Goal: Transaction & Acquisition: Purchase product/service

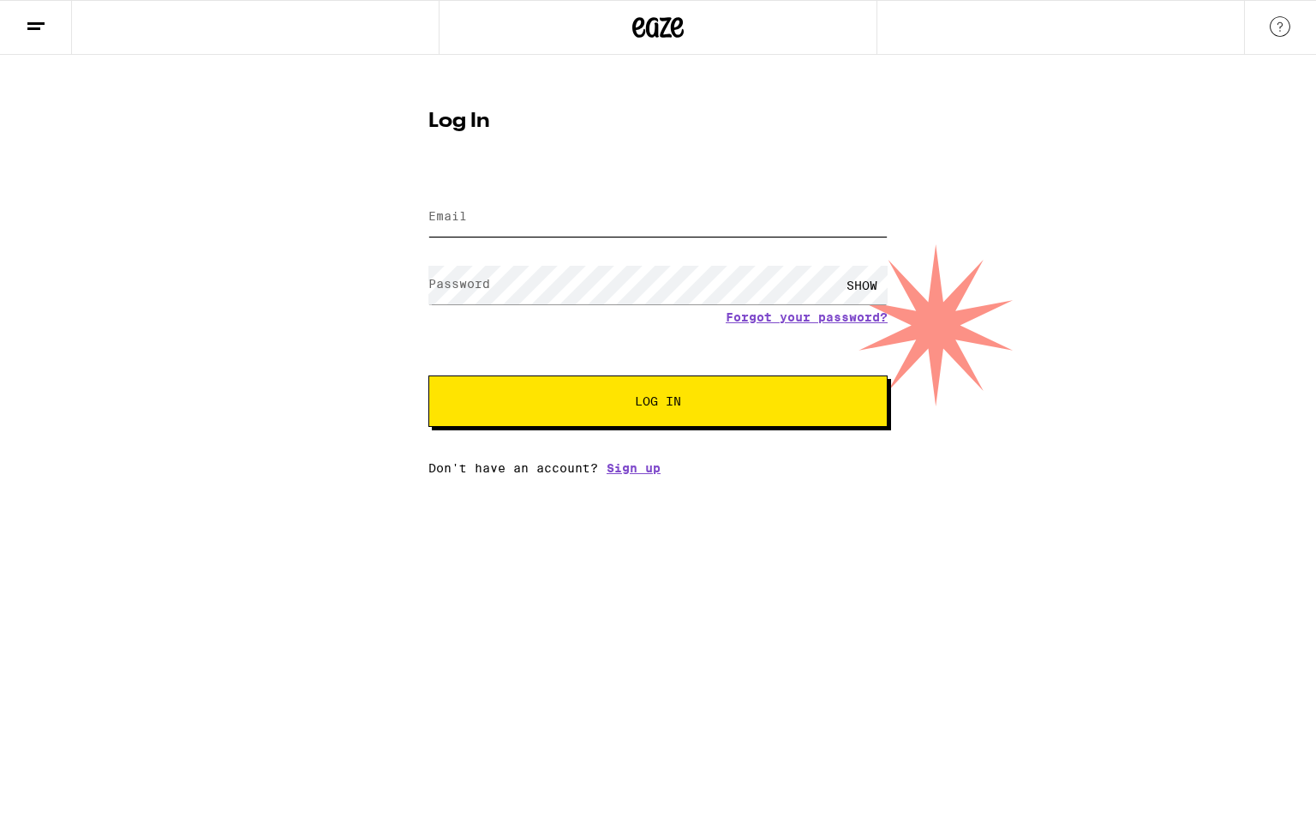
type input "[EMAIL_ADDRESS][DOMAIN_NAME]"
click at [596, 400] on span "Log In" at bounding box center [658, 401] width 321 height 12
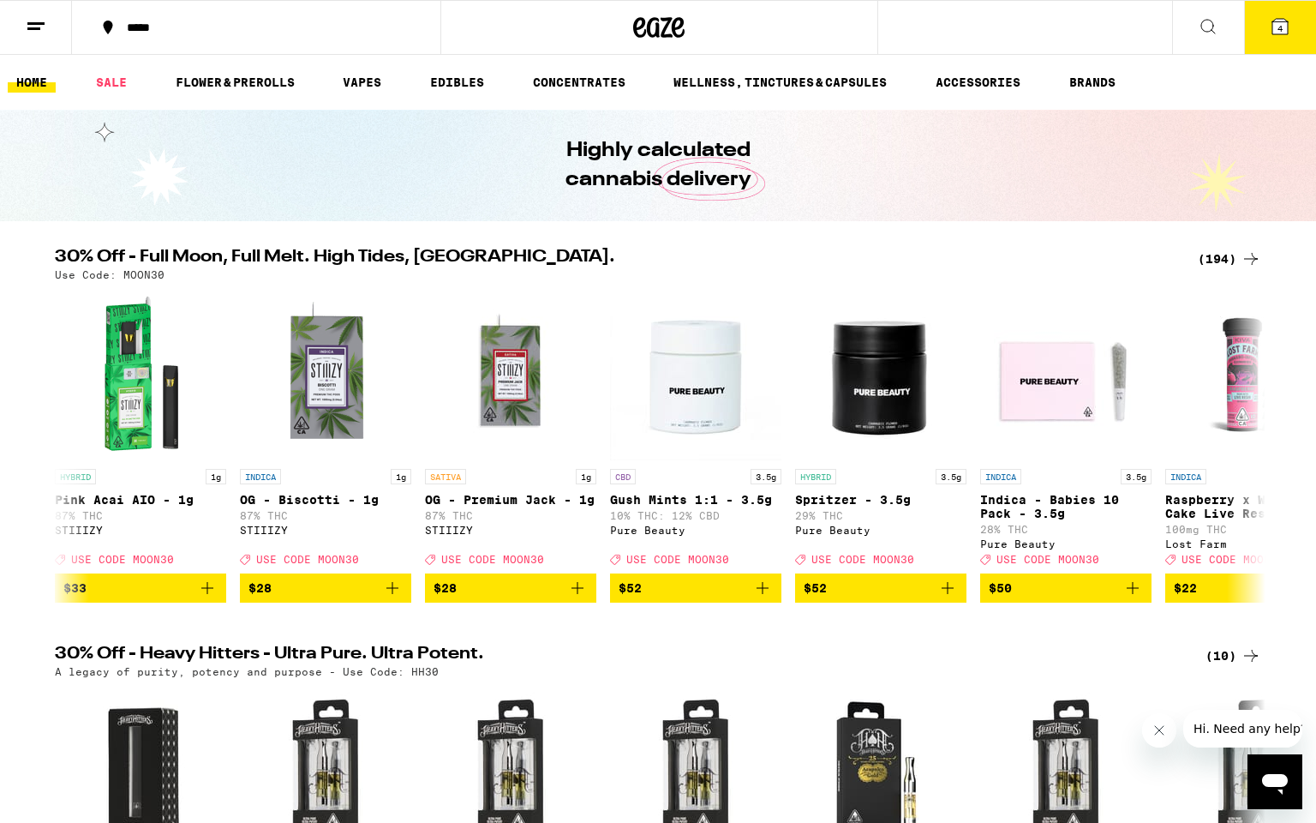
click at [1286, 37] on button "4" at bounding box center [1280, 27] width 72 height 53
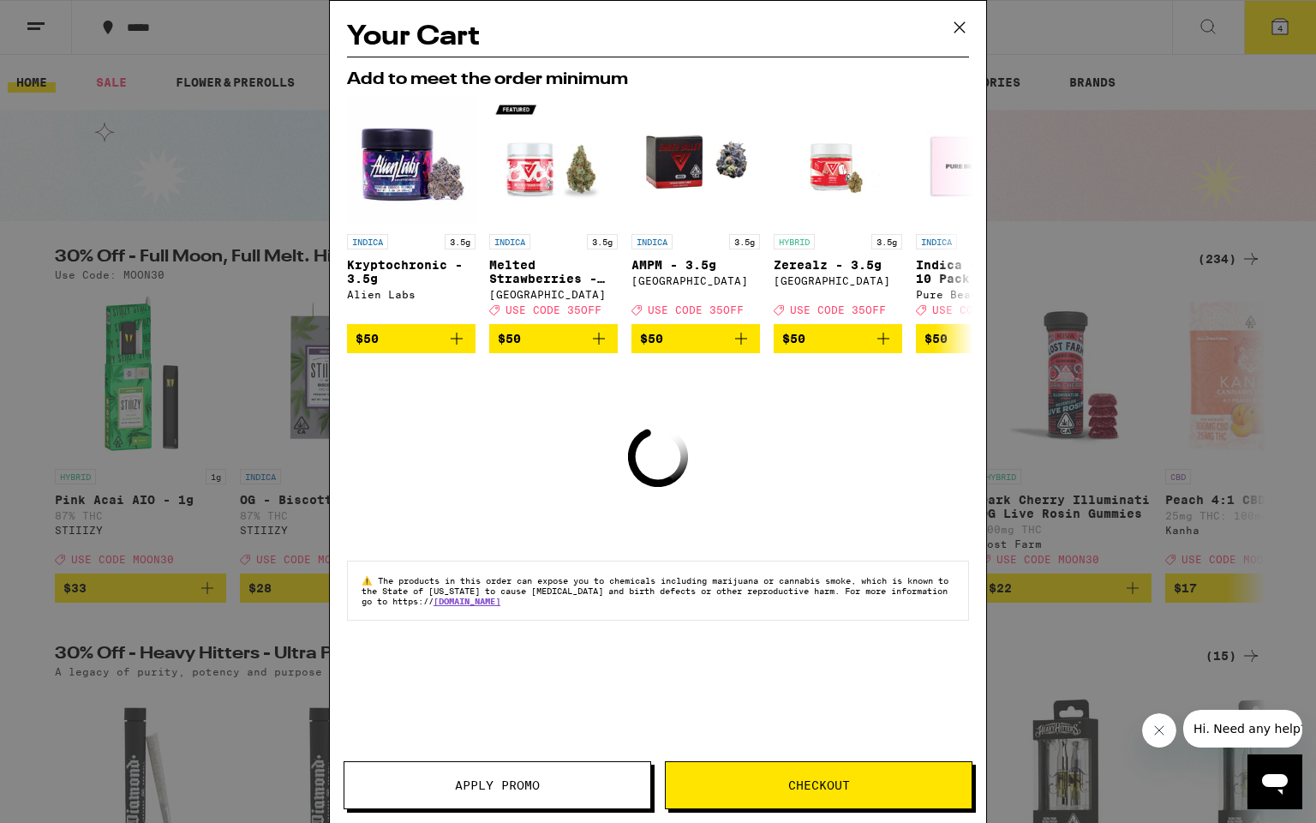
click at [956, 17] on icon at bounding box center [960, 28] width 26 height 26
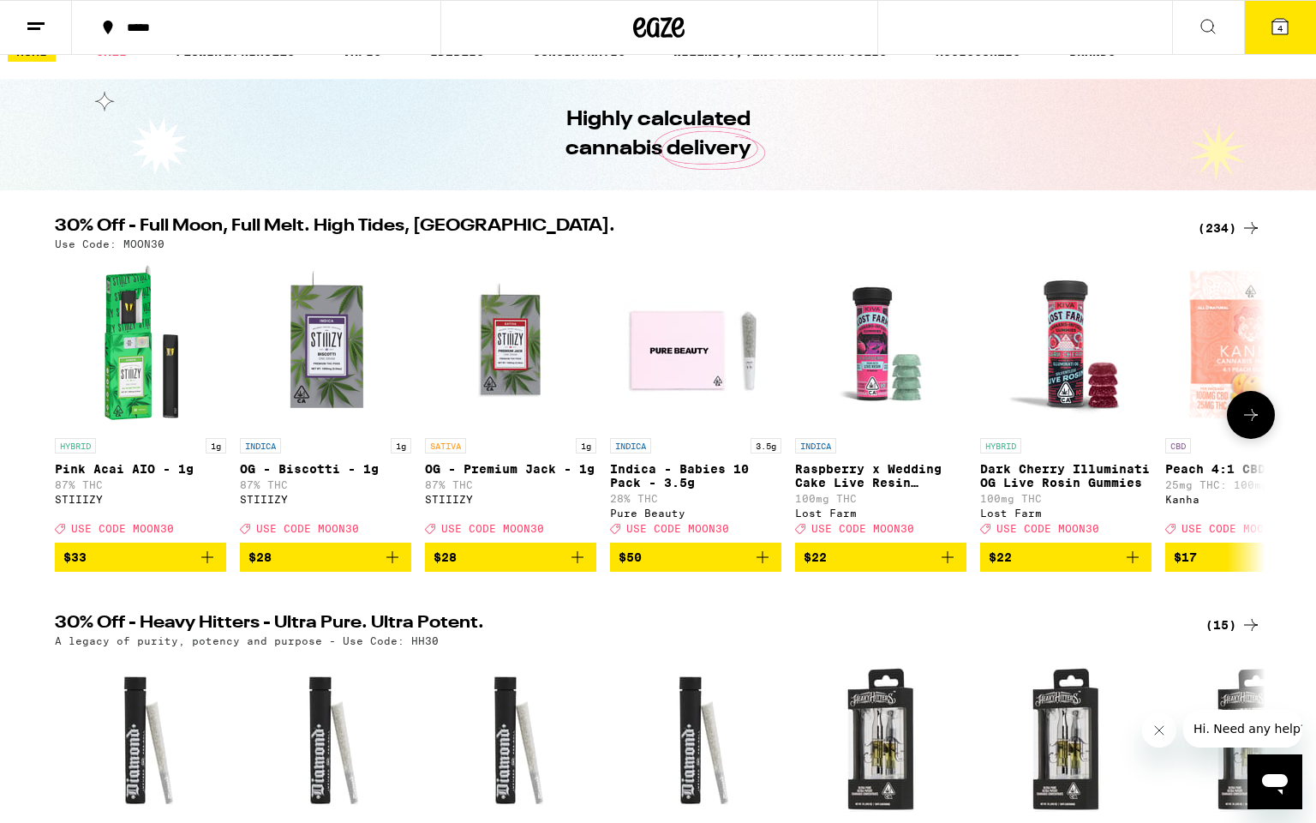
scroll to position [28, 0]
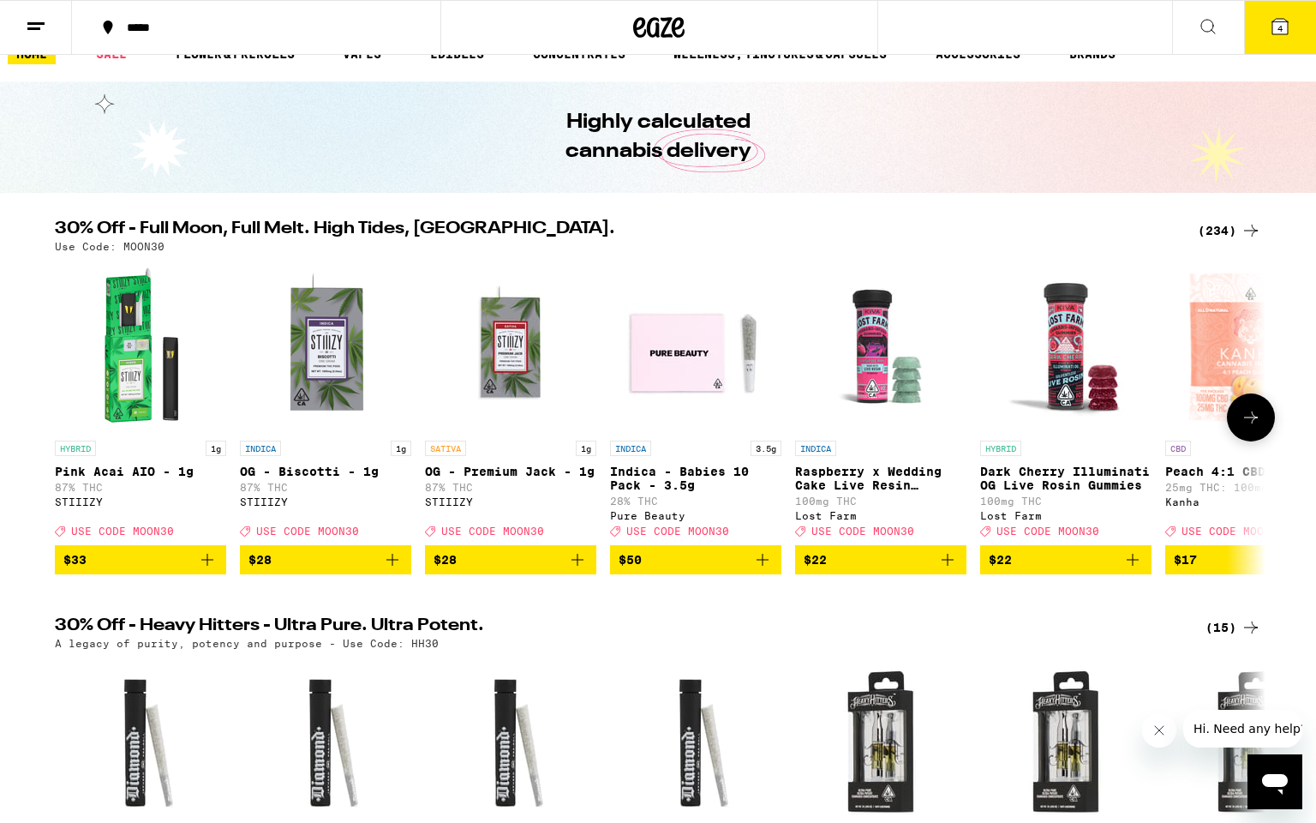
click at [1255, 423] on icon at bounding box center [1251, 417] width 14 height 12
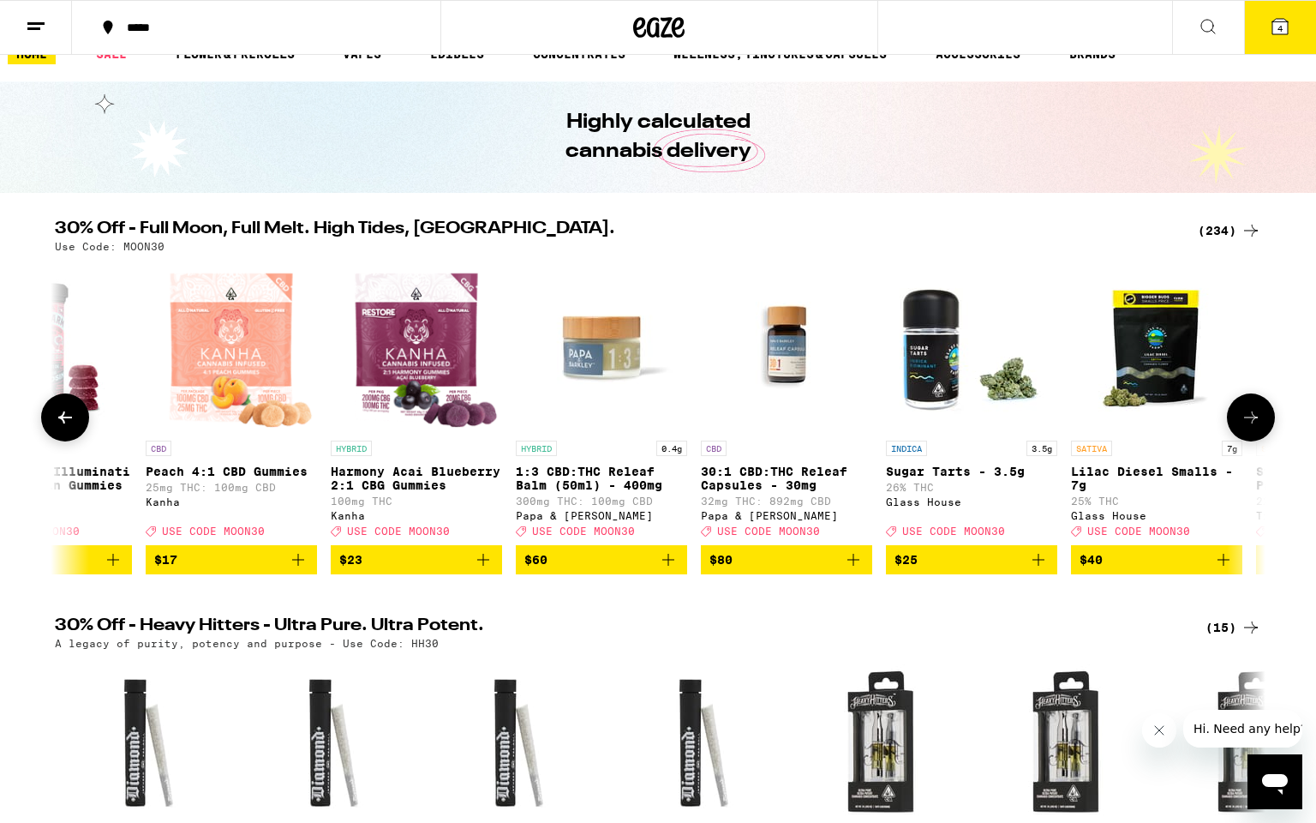
click at [1255, 423] on icon at bounding box center [1251, 417] width 14 height 12
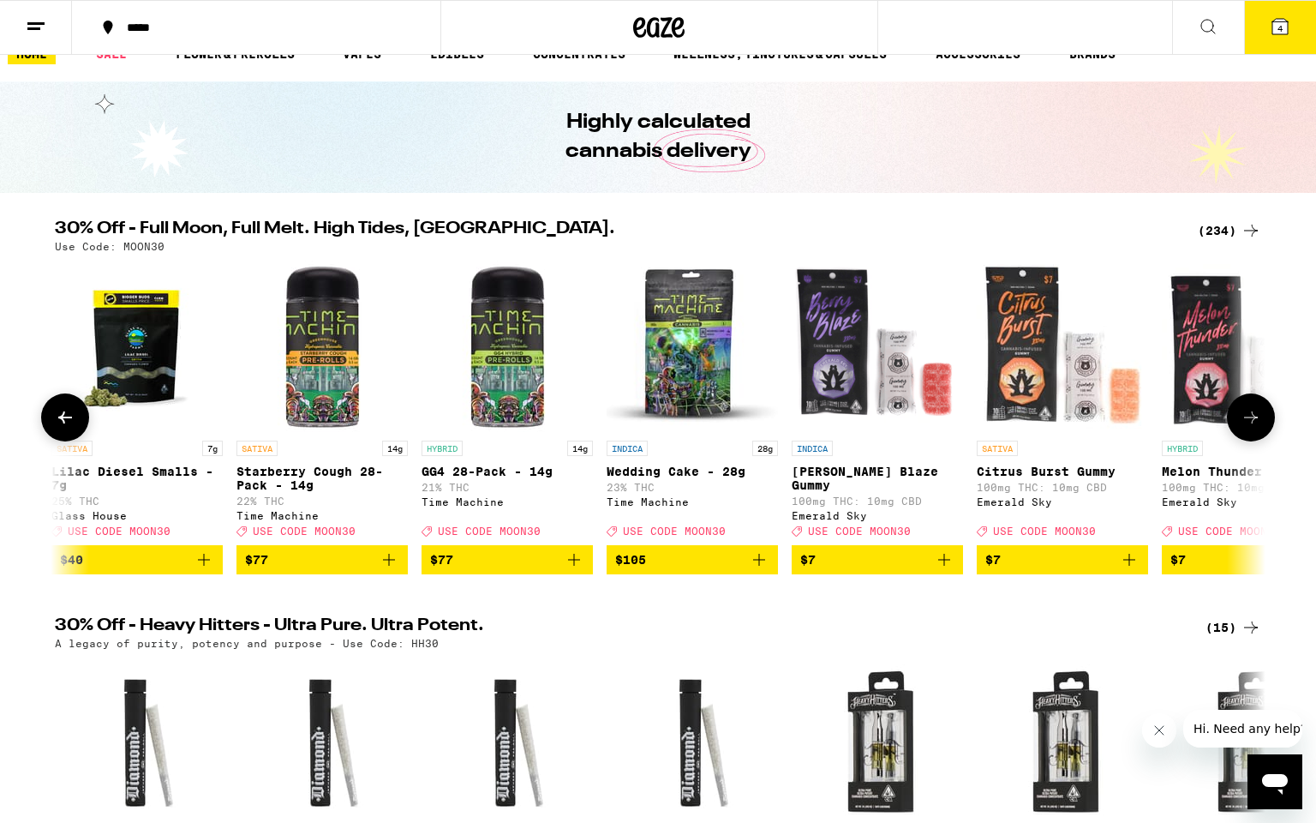
click at [1255, 423] on icon at bounding box center [1251, 417] width 14 height 12
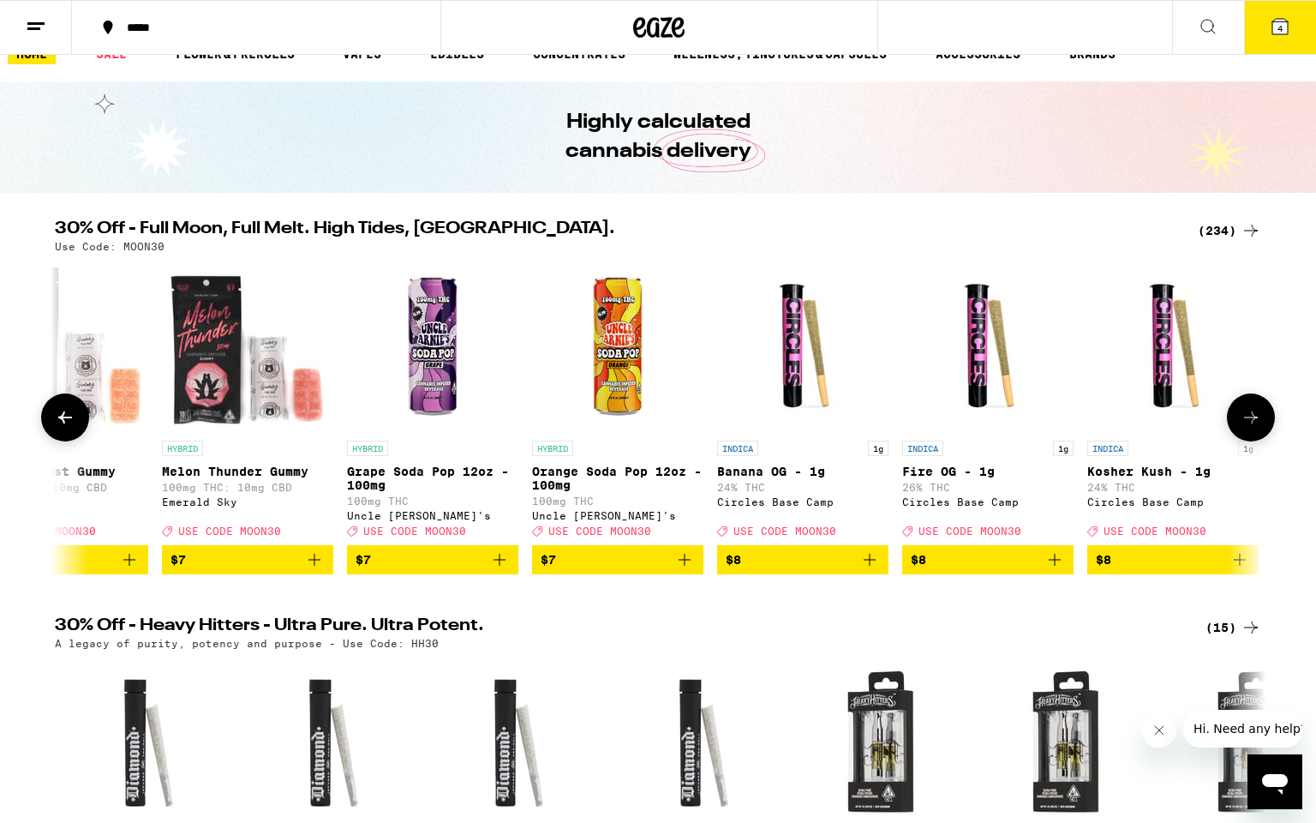
scroll to position [0, 3060]
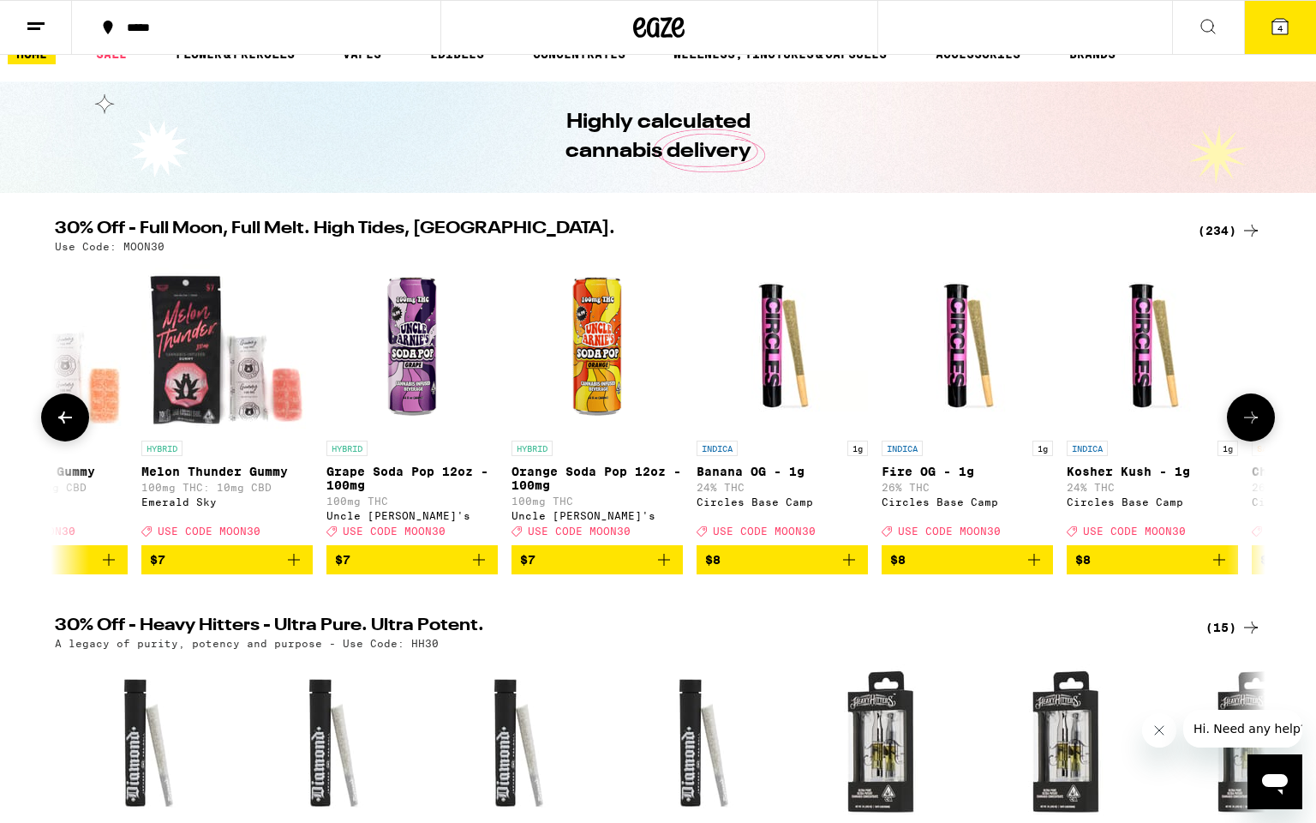
click at [1255, 423] on icon at bounding box center [1251, 417] width 14 height 12
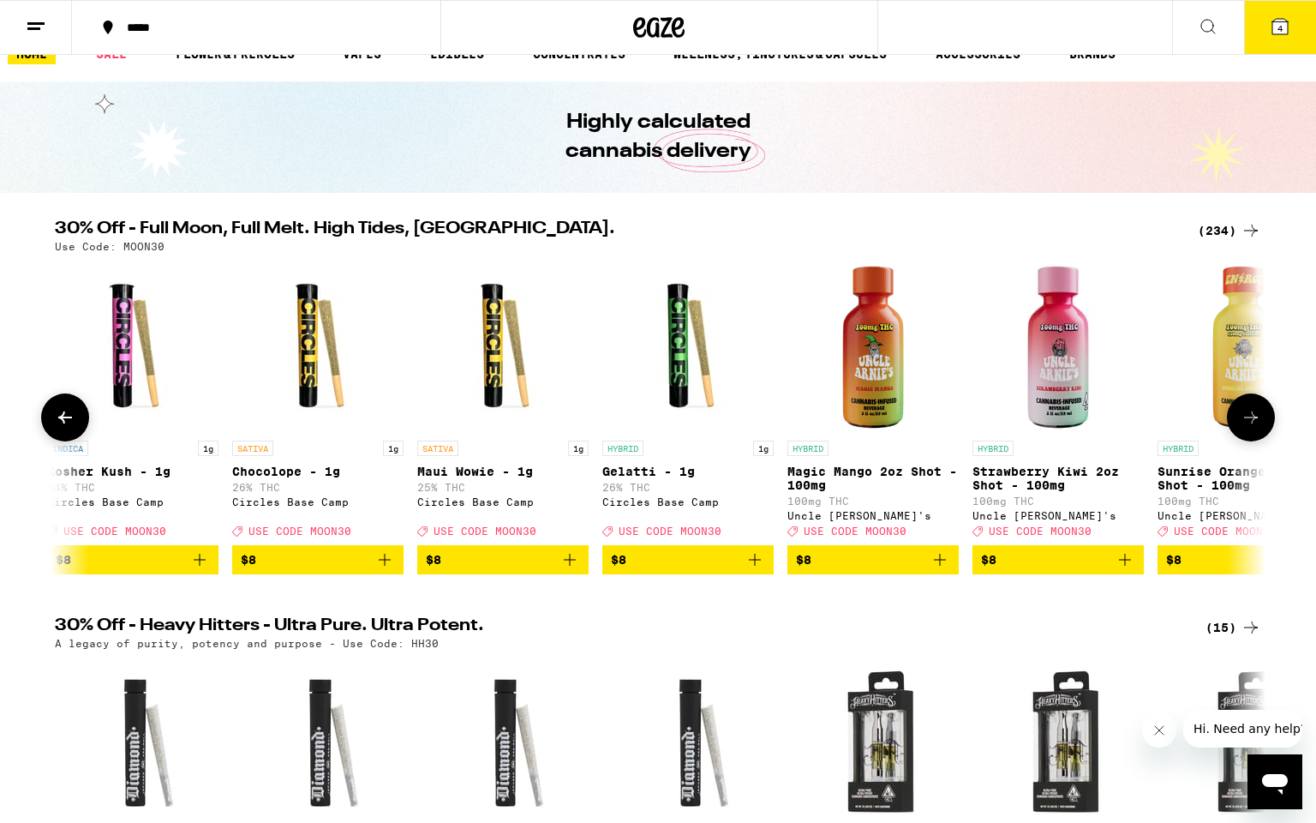
click at [1255, 423] on icon at bounding box center [1251, 417] width 14 height 12
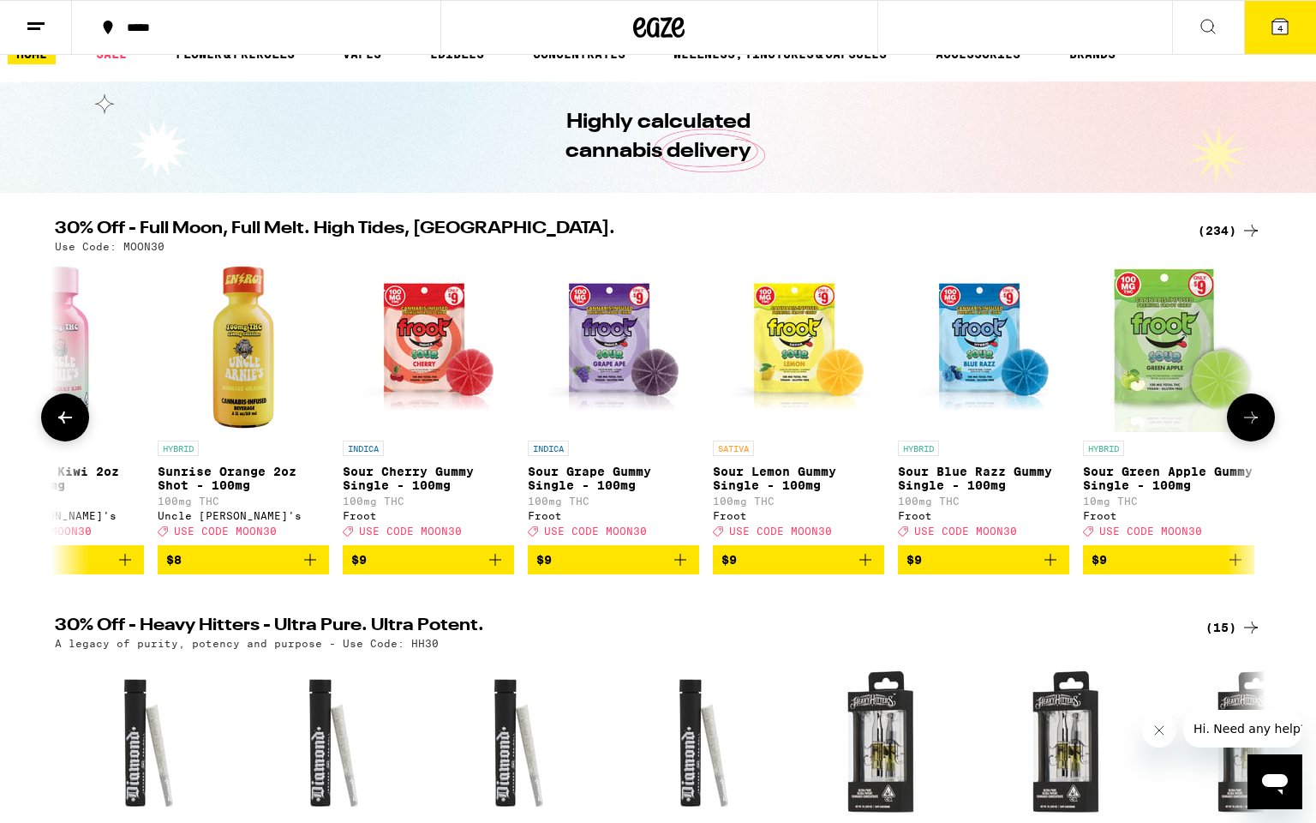
click at [1255, 423] on icon at bounding box center [1251, 417] width 14 height 12
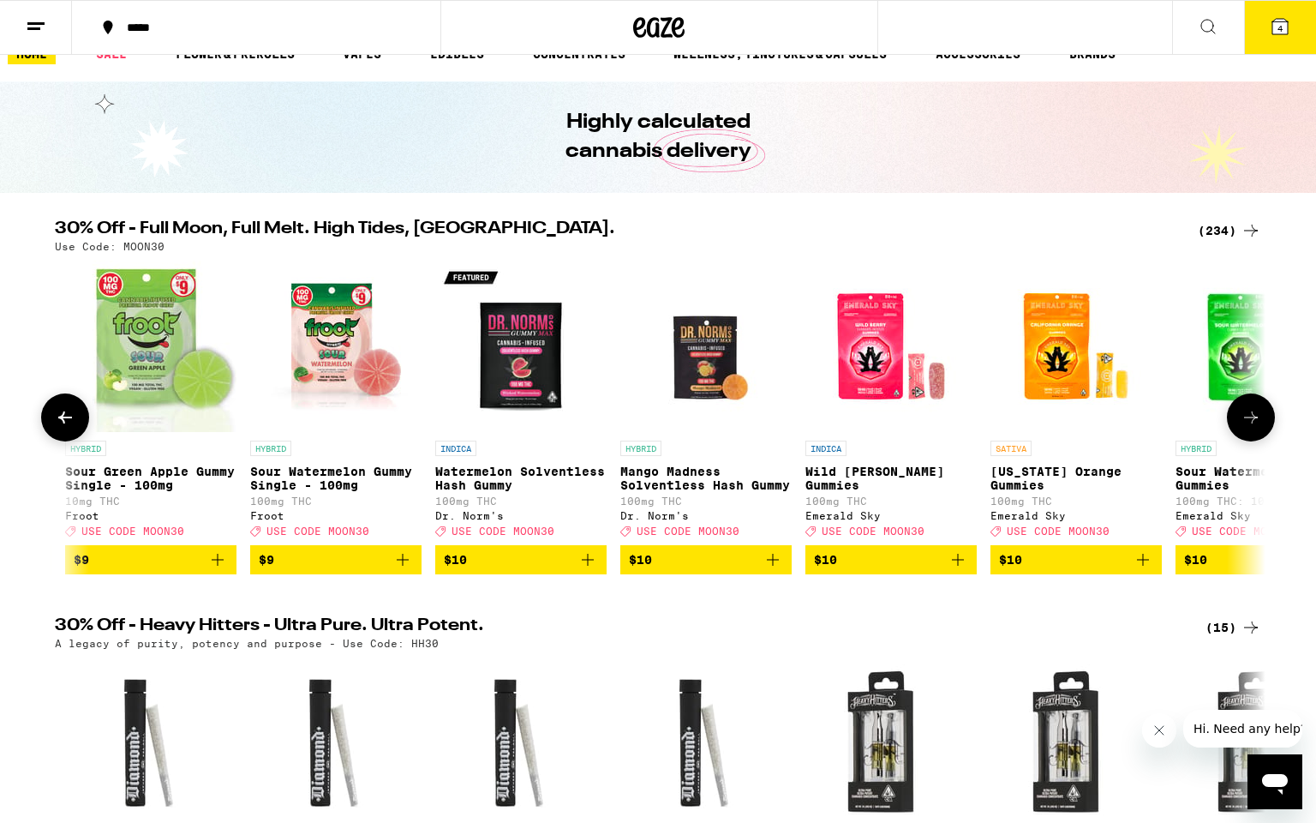
click at [1255, 423] on icon at bounding box center [1251, 417] width 14 height 12
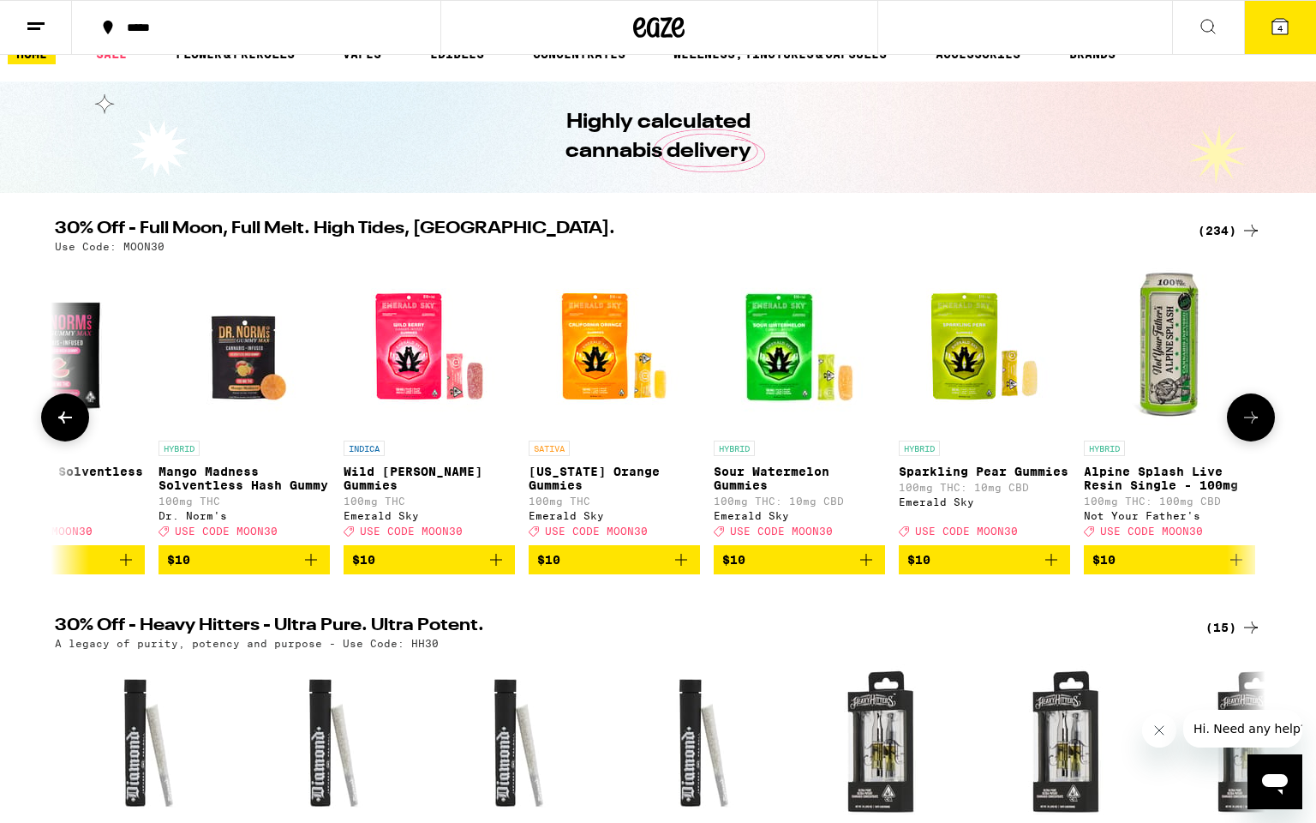
click at [1255, 423] on icon at bounding box center [1251, 417] width 14 height 12
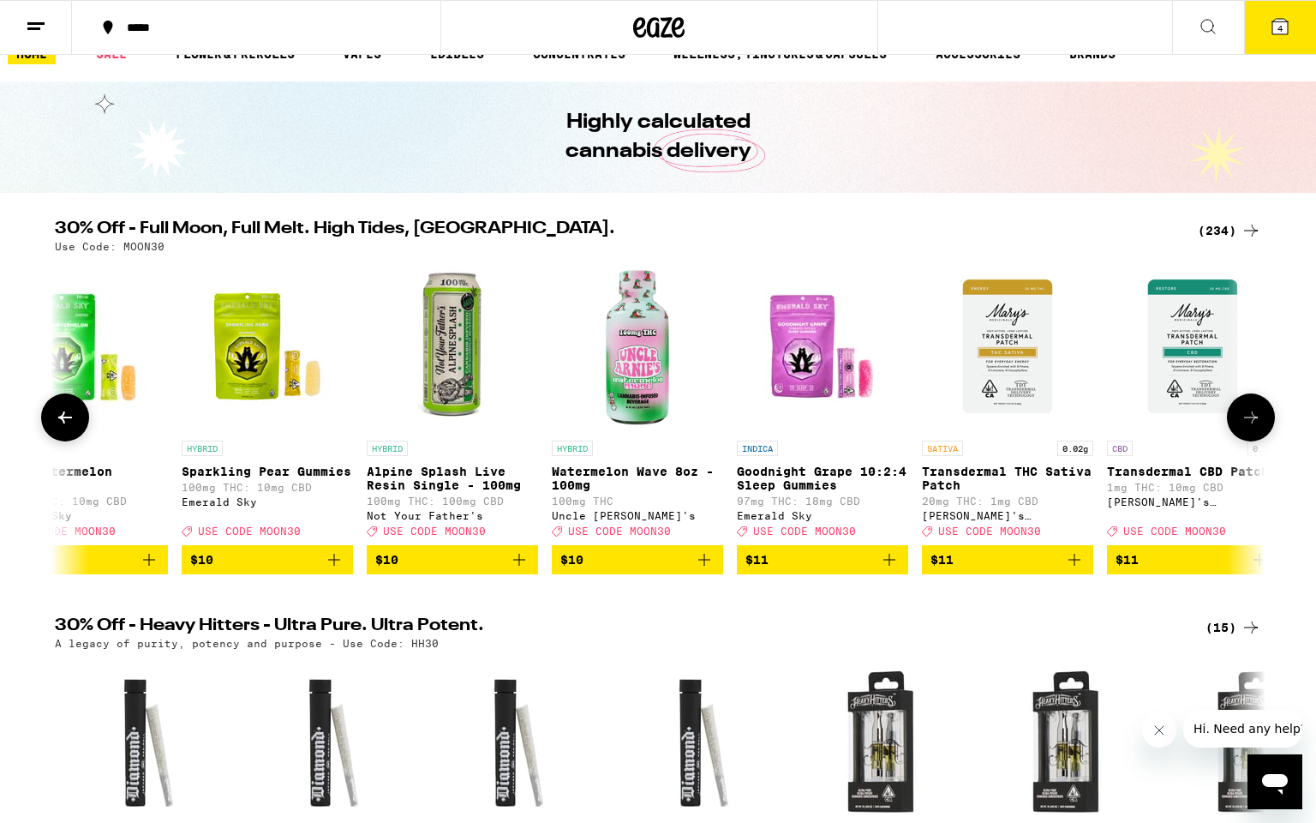
click at [1255, 423] on icon at bounding box center [1251, 417] width 14 height 12
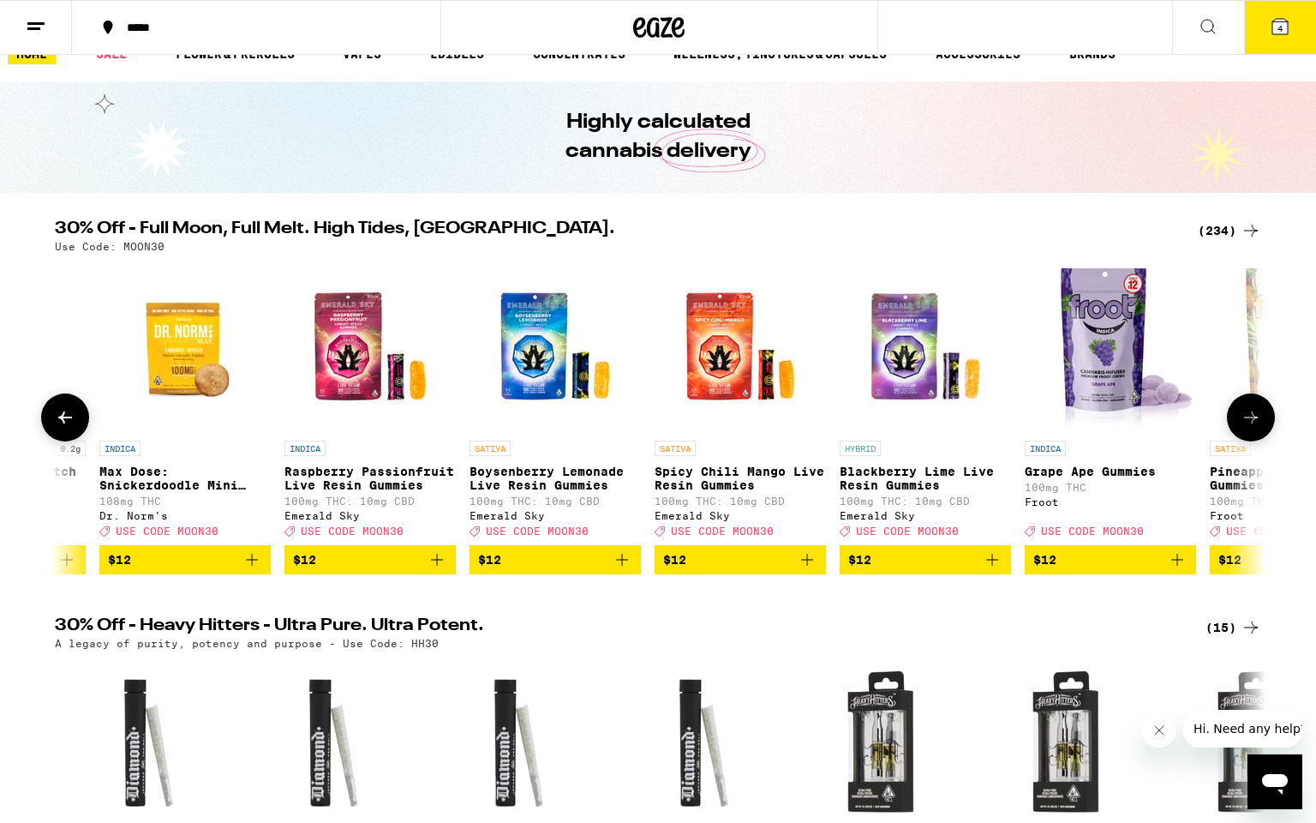
click at [1255, 423] on icon at bounding box center [1251, 417] width 14 height 12
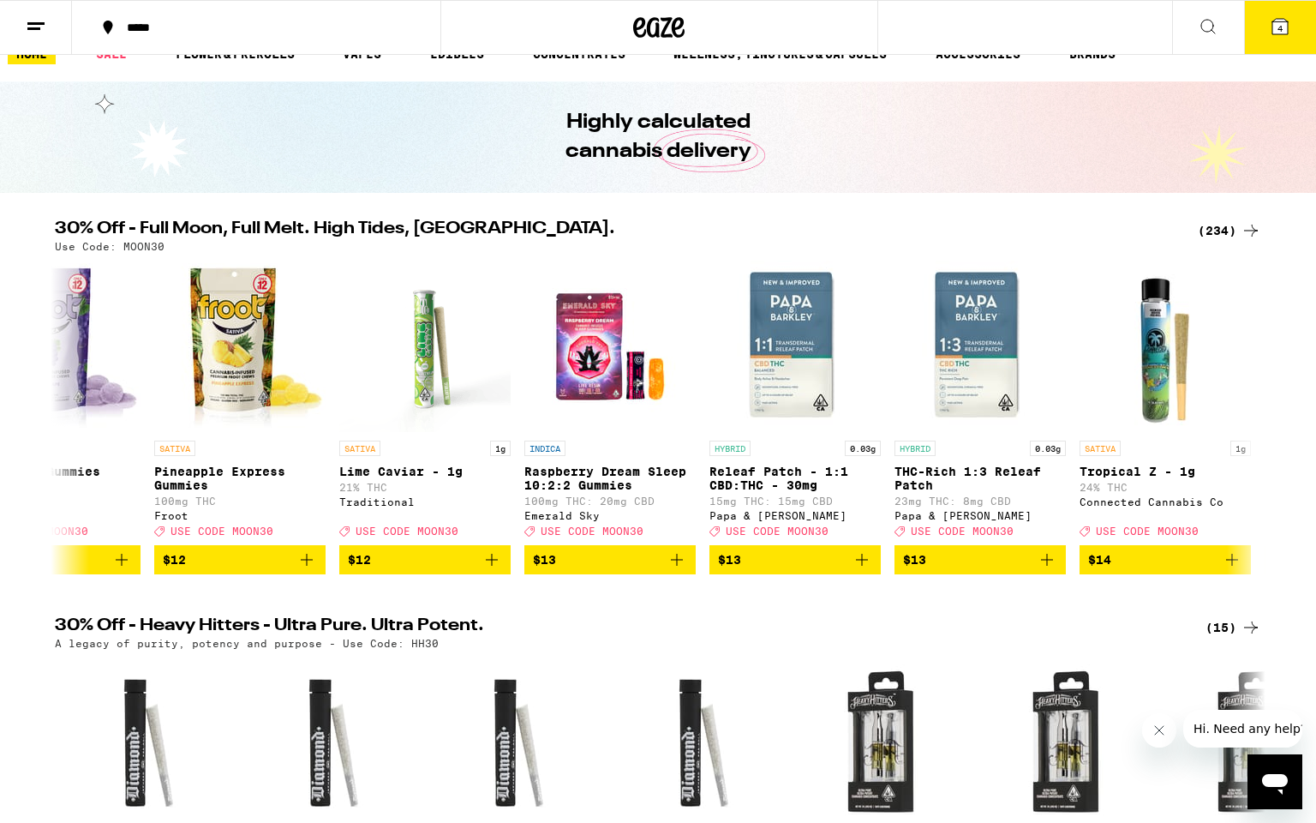
scroll to position [0, 9530]
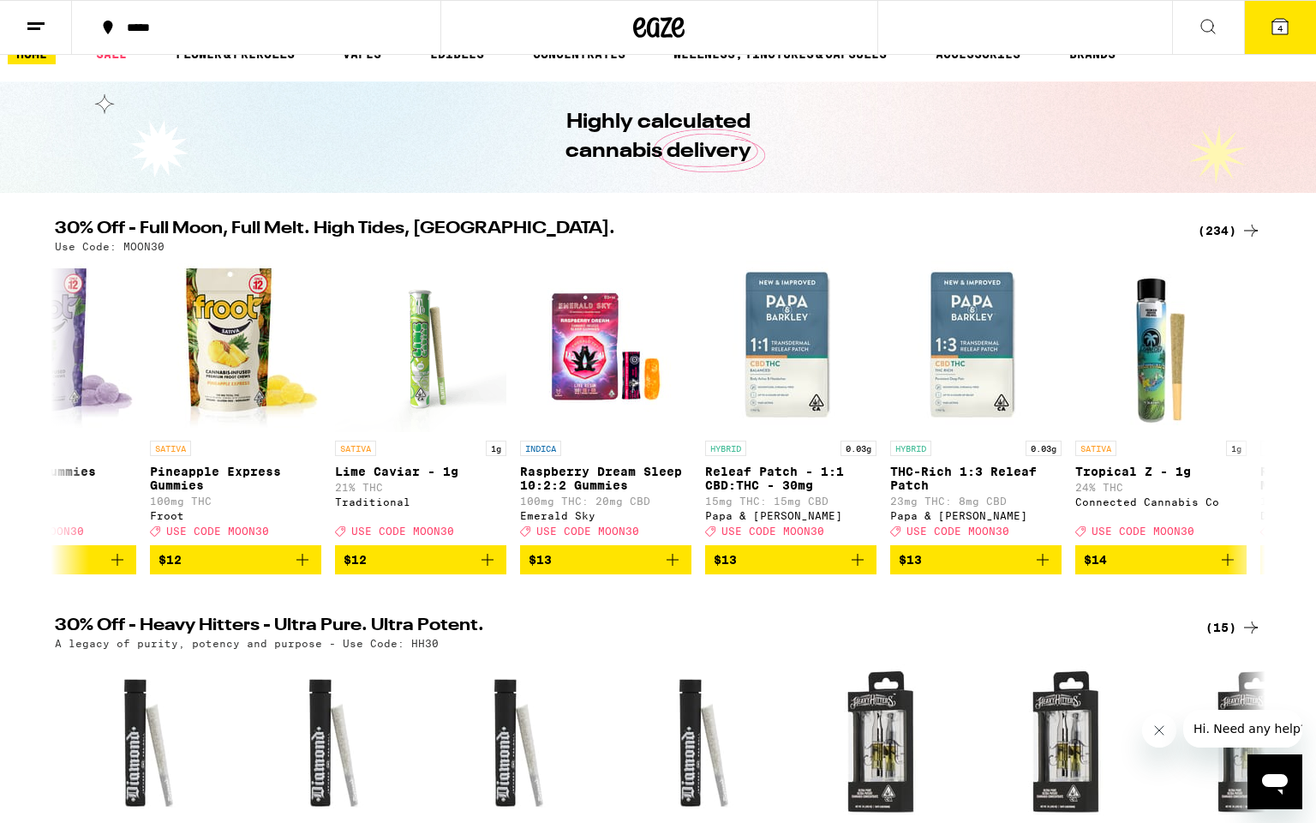
click at [1270, 33] on icon at bounding box center [1280, 26] width 21 height 21
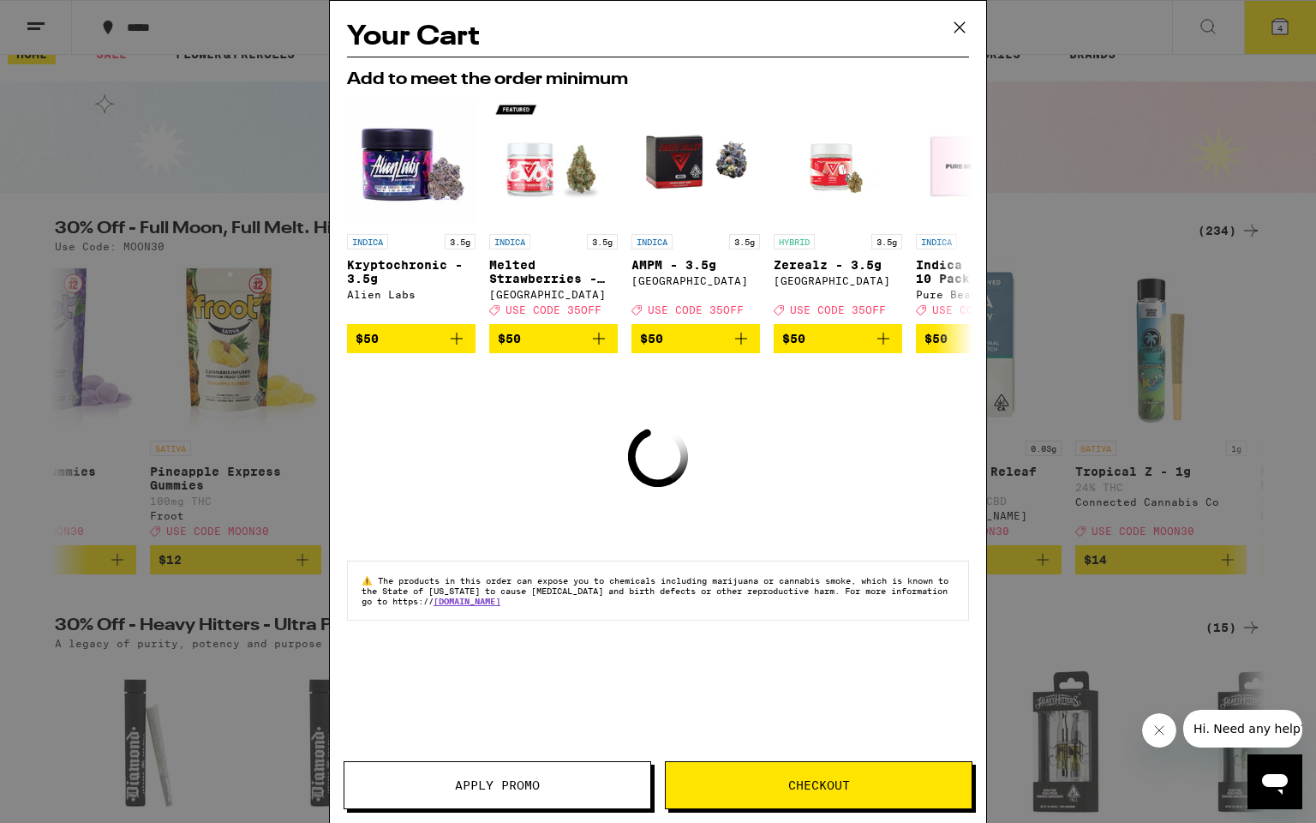
click at [768, 779] on span "Checkout" at bounding box center [819, 785] width 306 height 12
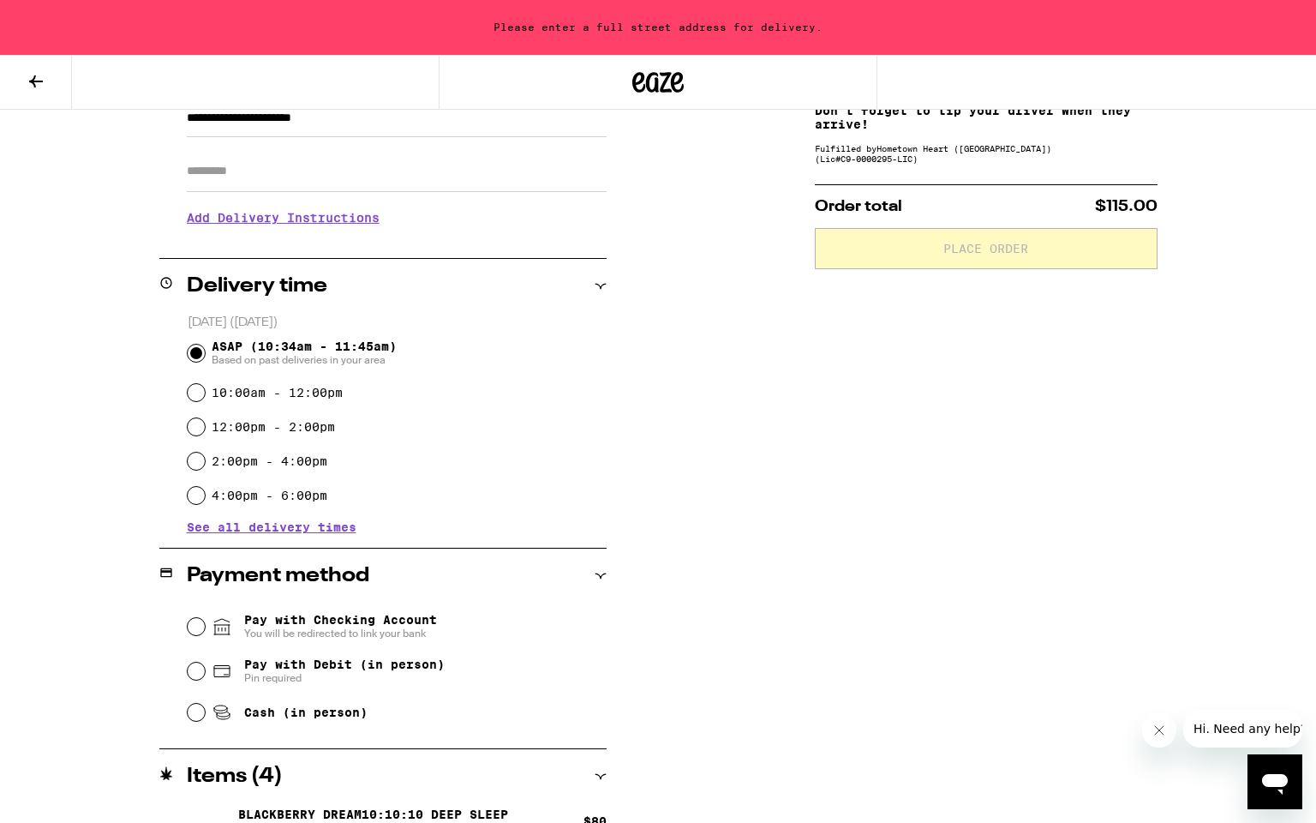
scroll to position [315, 0]
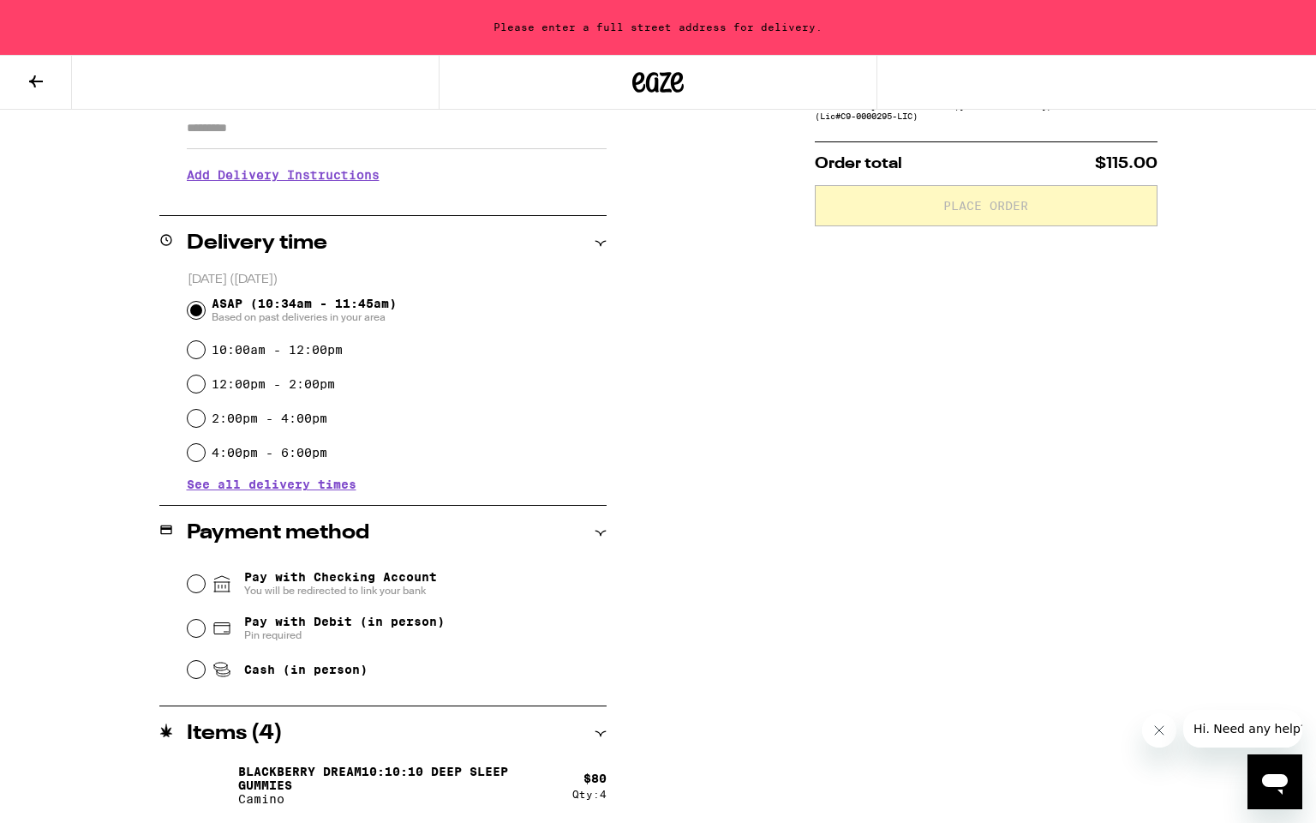
click at [207, 776] on img at bounding box center [211, 785] width 48 height 48
click at [27, 80] on icon at bounding box center [36, 81] width 21 height 21
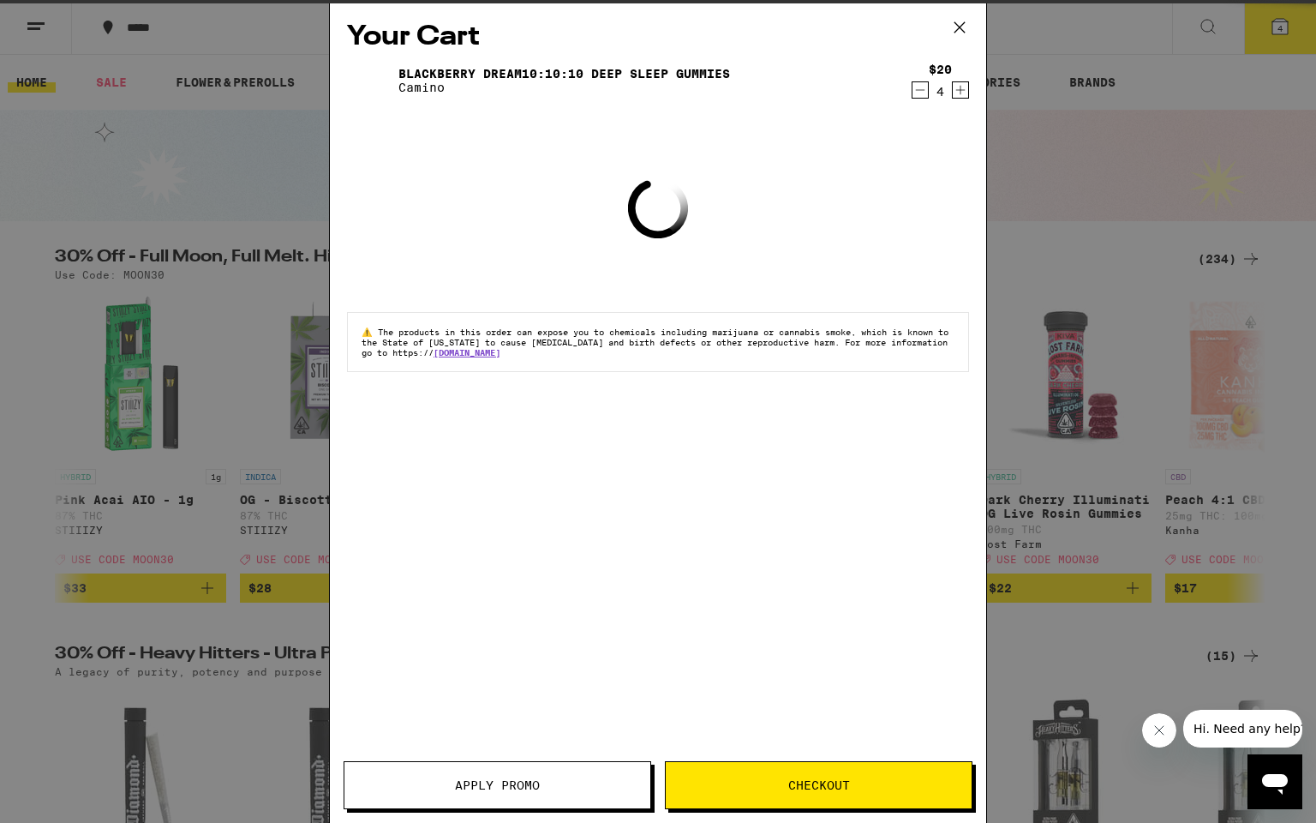
click at [923, 90] on icon "Decrement" at bounding box center [920, 90] width 9 height 0
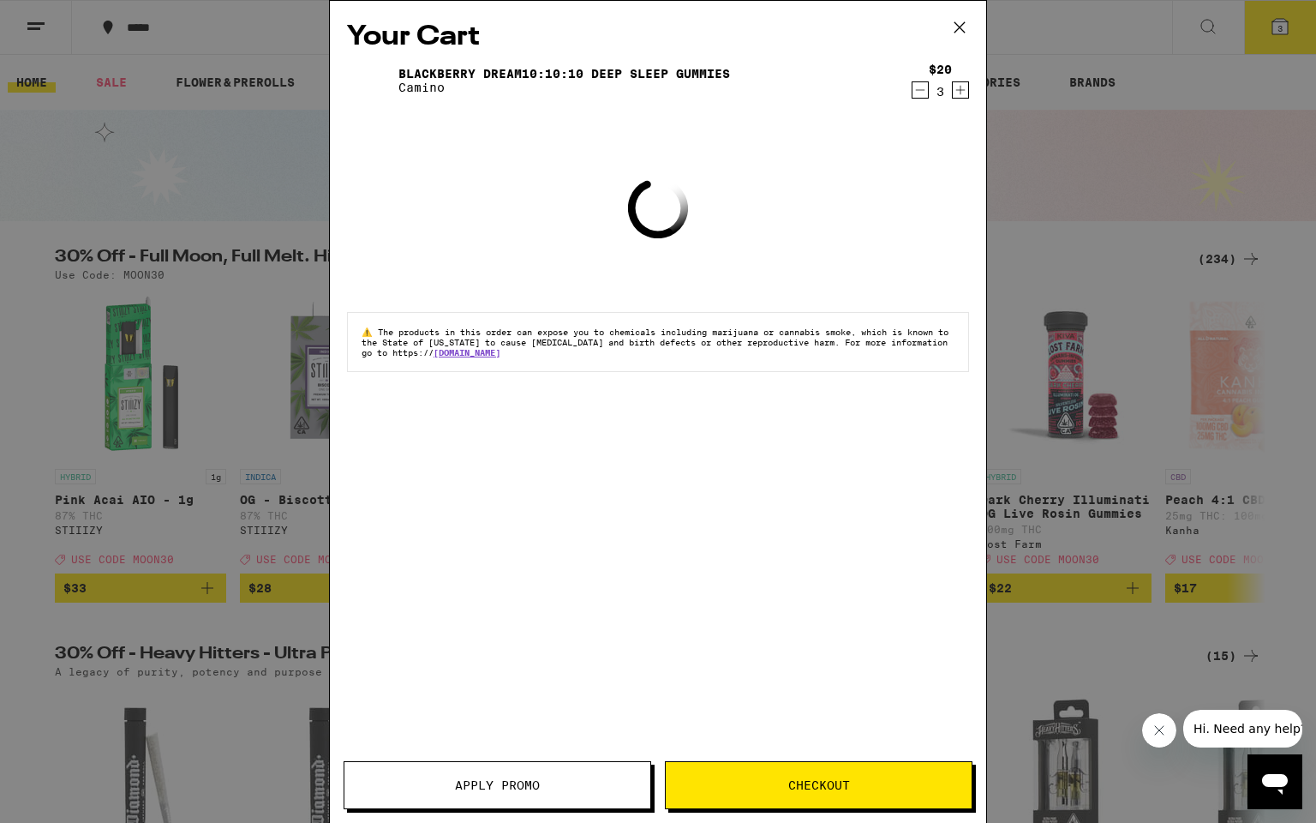
click at [923, 90] on icon "Decrement" at bounding box center [920, 90] width 9 height 0
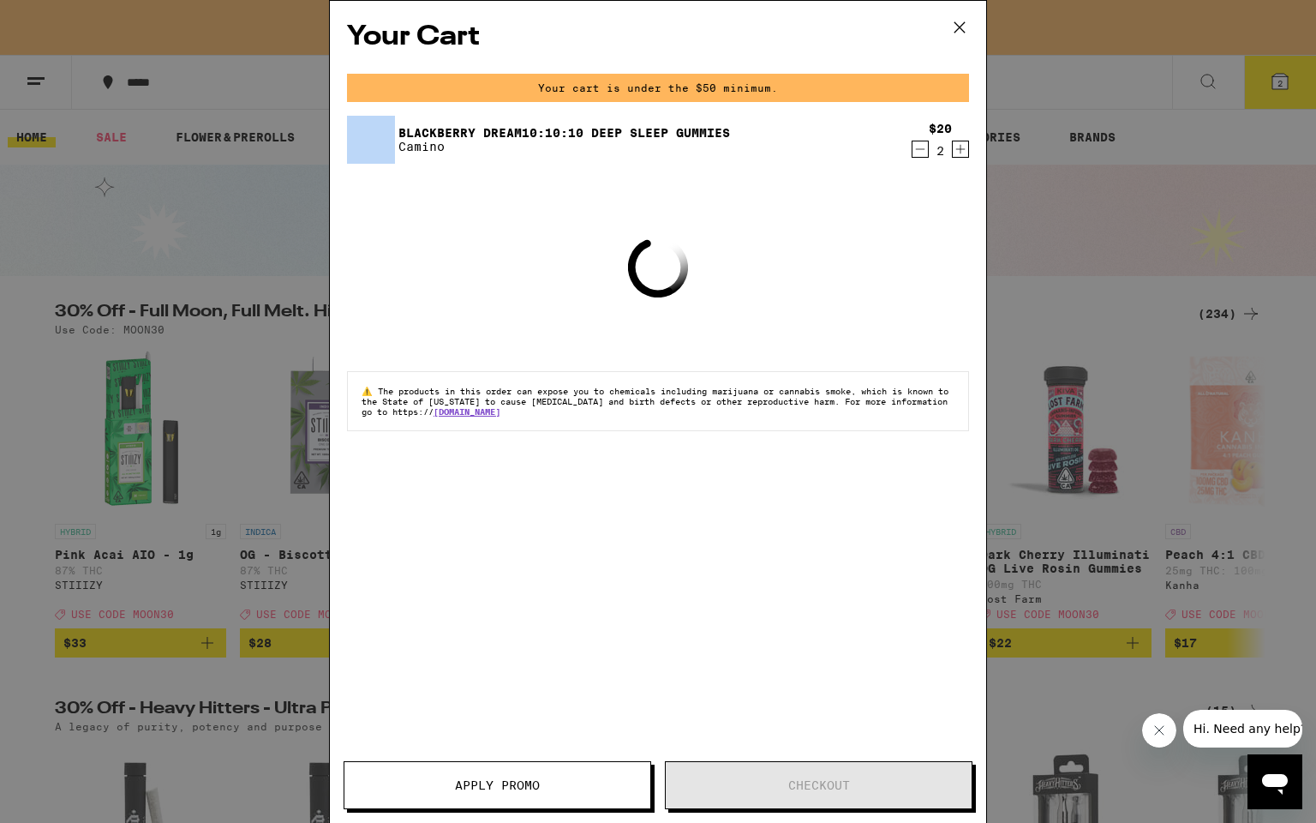
click at [923, 91] on div "Your cart is under the $50 minimum." at bounding box center [658, 88] width 622 height 28
click at [920, 149] on icon "Decrement" at bounding box center [920, 149] width 15 height 21
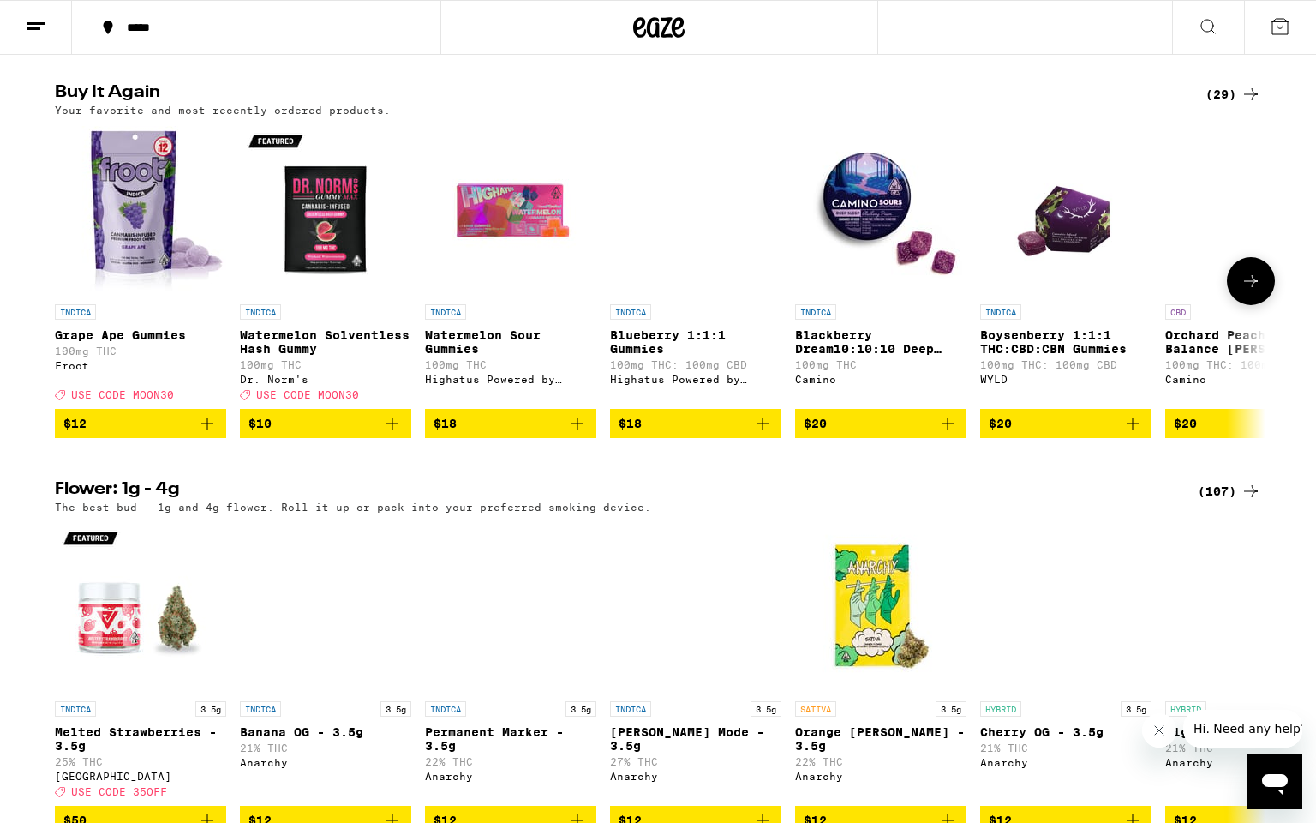
scroll to position [1693, 0]
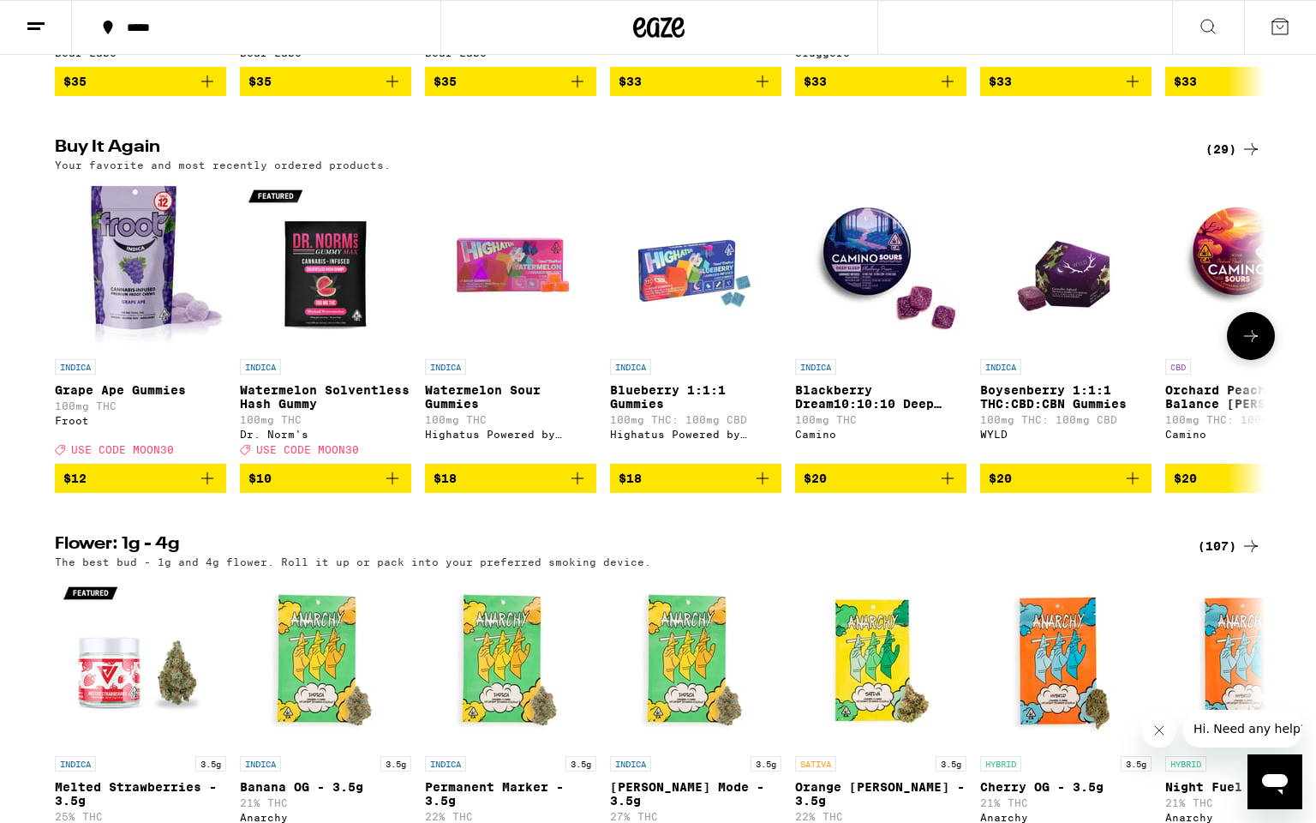
click at [861, 289] on img "Open page for Blackberry Dream10:10:10 Deep Sleep Gummies from Camino" at bounding box center [880, 264] width 171 height 171
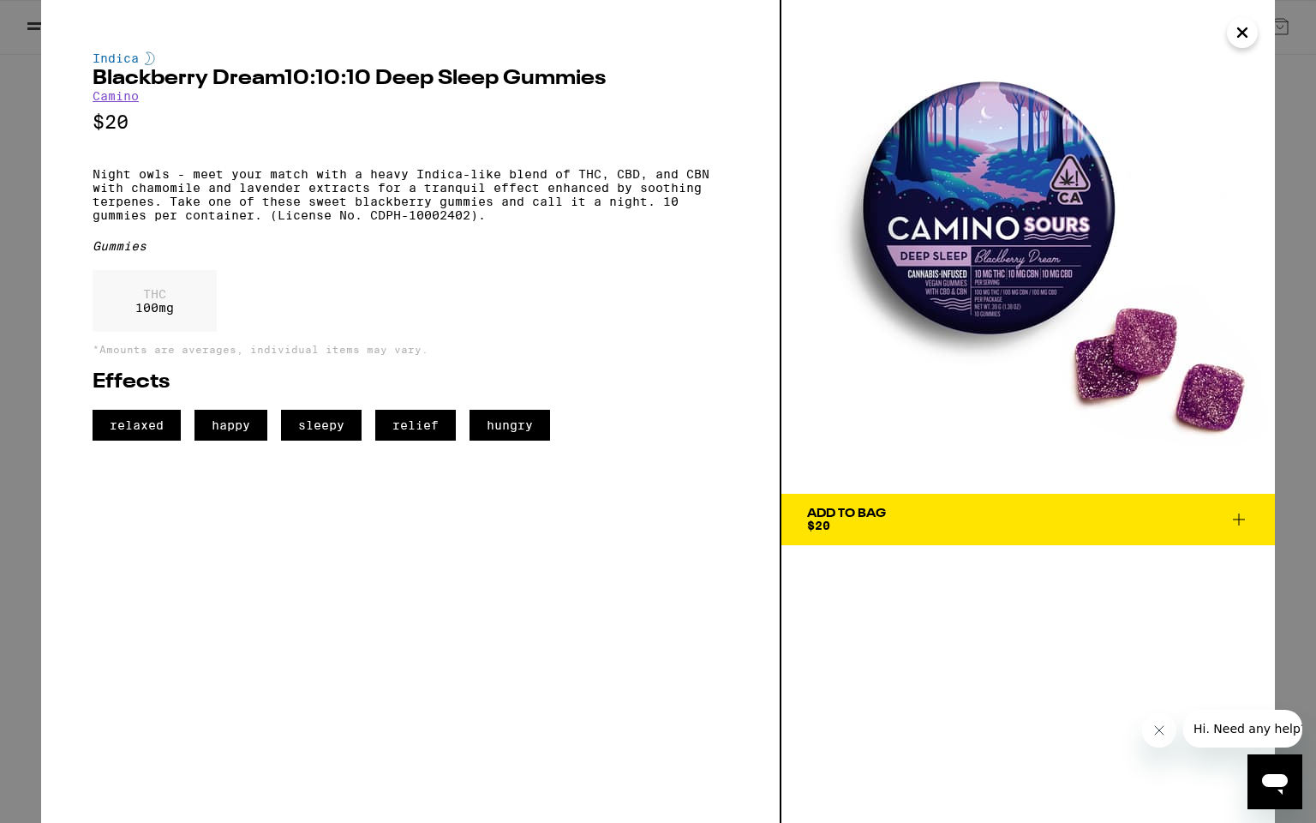
click at [1249, 27] on icon "Close" at bounding box center [1242, 33] width 21 height 26
